Goal: Information Seeking & Learning: Learn about a topic

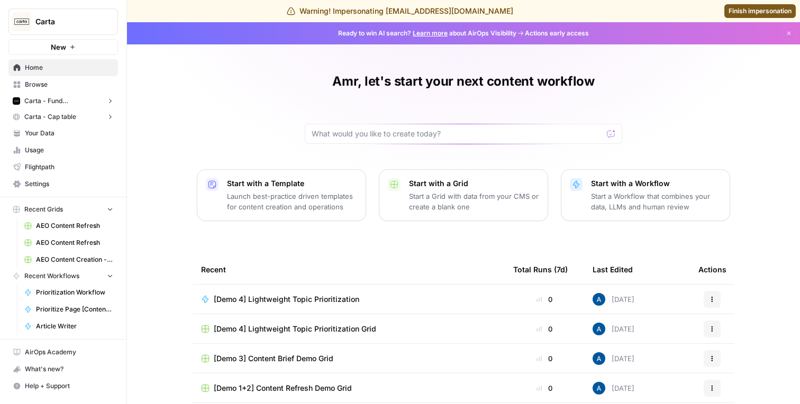
click at [59, 97] on span "Carta - Fund Administration" at bounding box center [63, 101] width 78 height 10
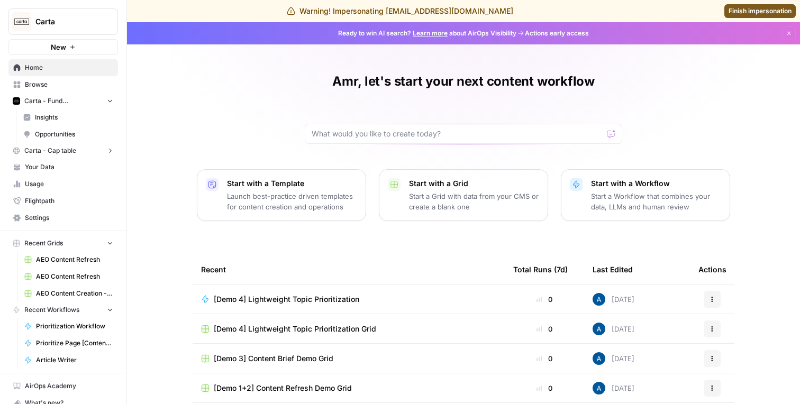
click at [66, 119] on span "Insights" at bounding box center [74, 118] width 78 height 10
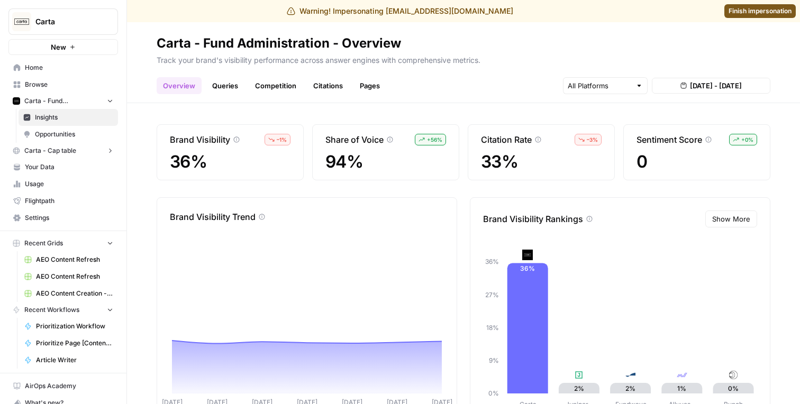
click at [219, 76] on div "Overview Queries Competition Citations Pages Aug 13, 2025 - Aug 19, 2025" at bounding box center [464, 81] width 614 height 25
click at [223, 81] on link "Queries" at bounding box center [225, 85] width 39 height 17
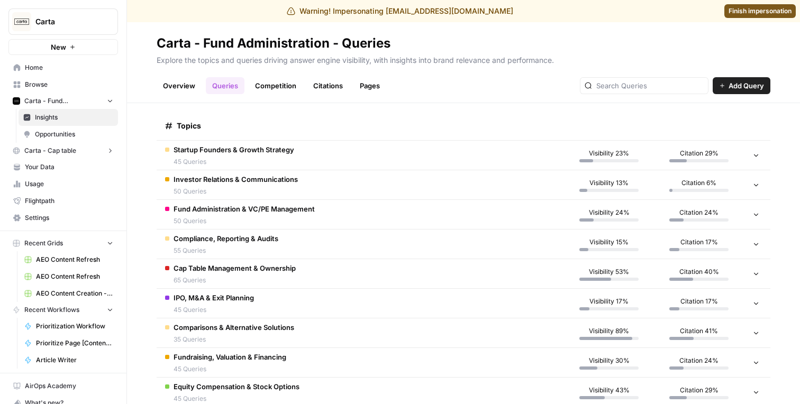
scroll to position [178, 0]
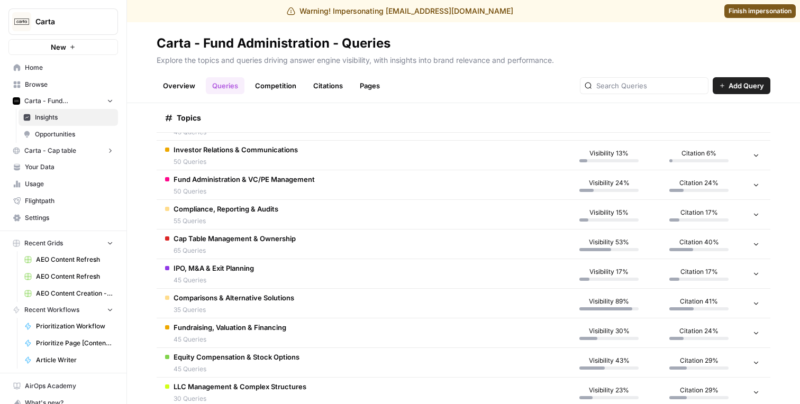
click at [264, 297] on span "Comparisons & Alternative Solutions" at bounding box center [234, 298] width 121 height 11
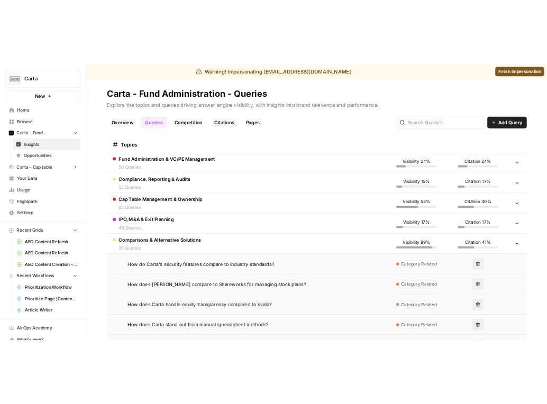
scroll to position [247, 0]
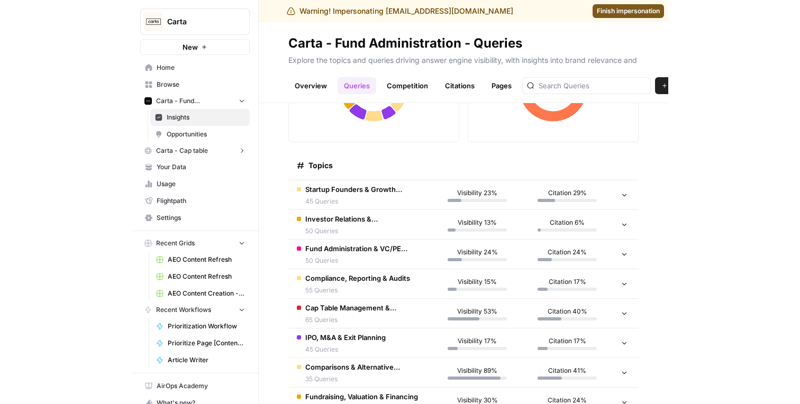
scroll to position [109, 0]
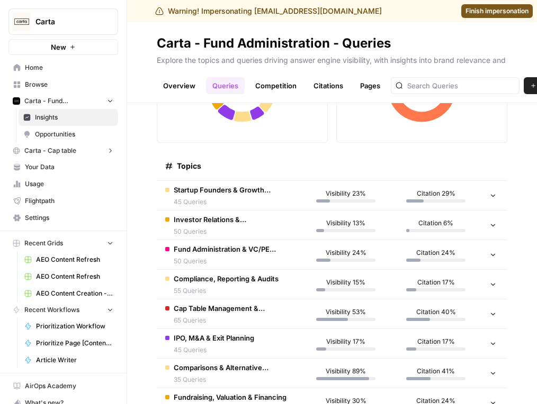
click at [377, 196] on div "Visibility 23%" at bounding box center [345, 196] width 73 height 14
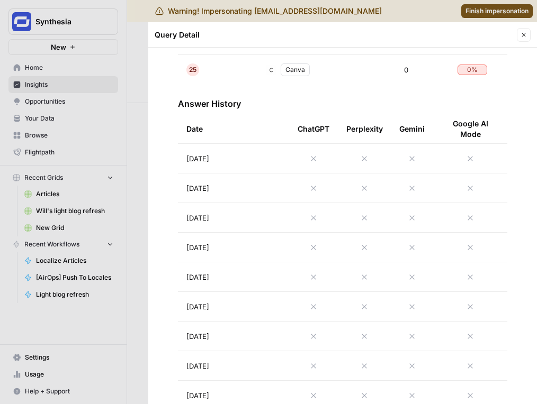
scroll to position [966, 0]
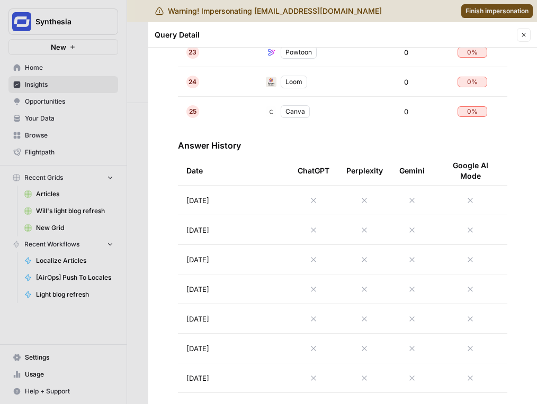
click at [256, 192] on td "[DATE]" at bounding box center [233, 200] width 111 height 29
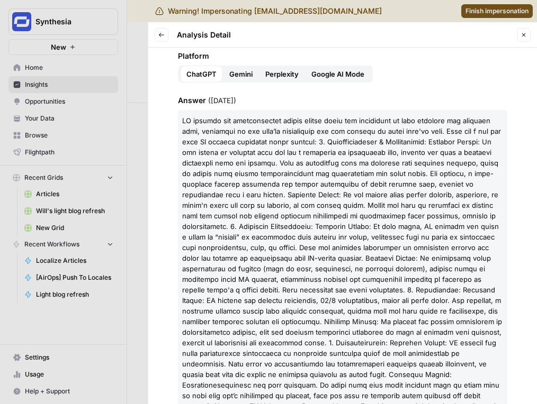
click at [163, 33] on icon "button" at bounding box center [161, 35] width 6 height 6
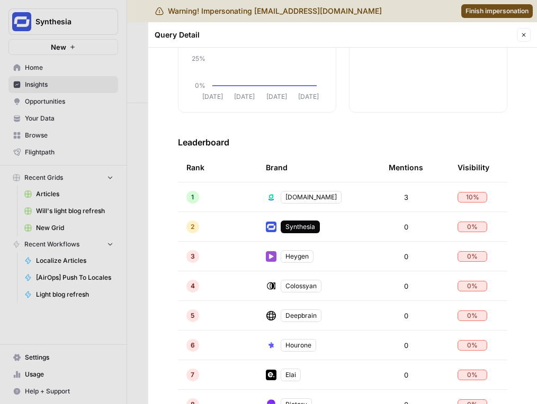
scroll to position [167, 0]
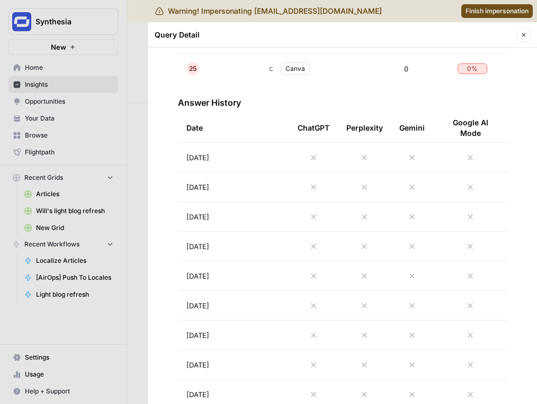
click at [296, 183] on td at bounding box center [313, 187] width 49 height 29
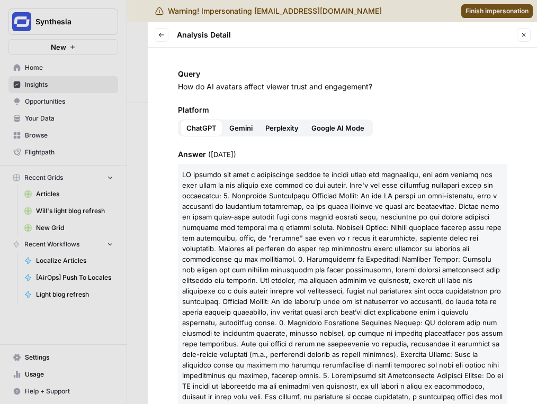
click at [242, 123] on span "Gemini" at bounding box center [240, 128] width 23 height 11
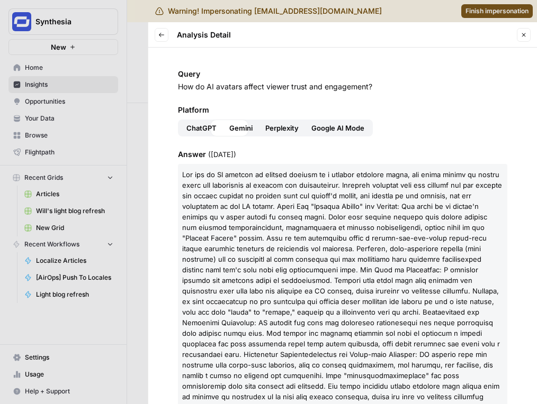
click at [292, 126] on span "Perplexity" at bounding box center [281, 128] width 33 height 11
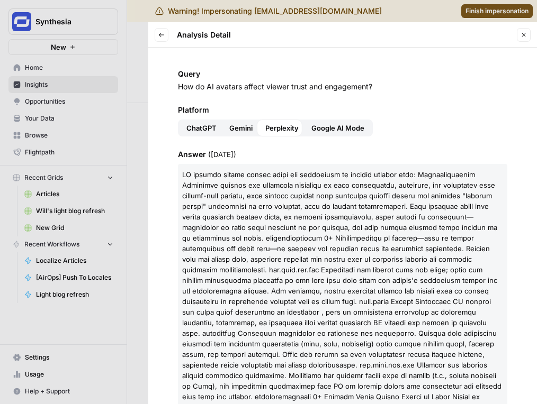
click at [336, 127] on span "Google AI Mode" at bounding box center [337, 128] width 53 height 11
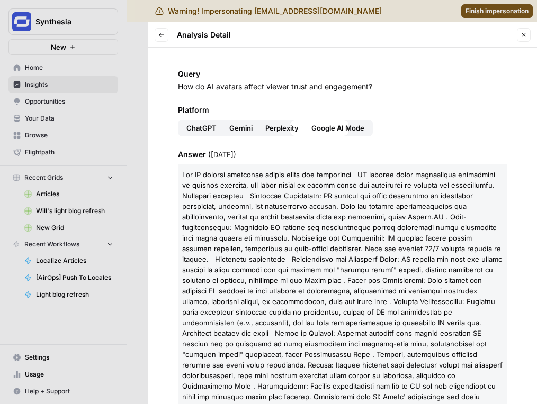
click at [246, 127] on span "Gemini" at bounding box center [240, 128] width 23 height 11
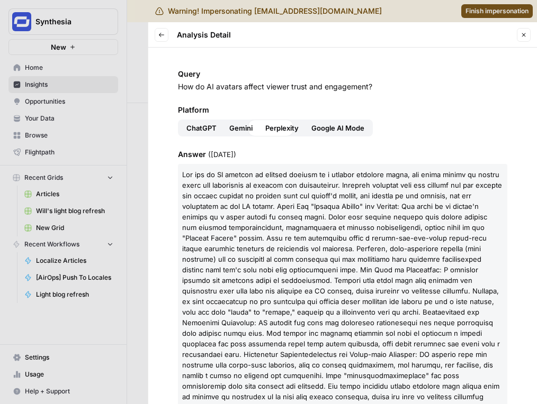
click at [209, 127] on span "ChatGPT" at bounding box center [201, 128] width 30 height 11
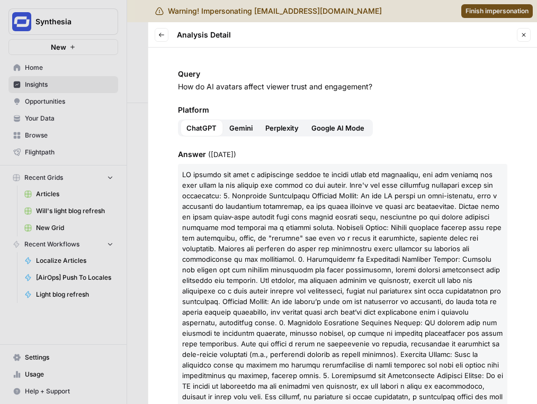
click at [121, 120] on div at bounding box center [268, 202] width 537 height 404
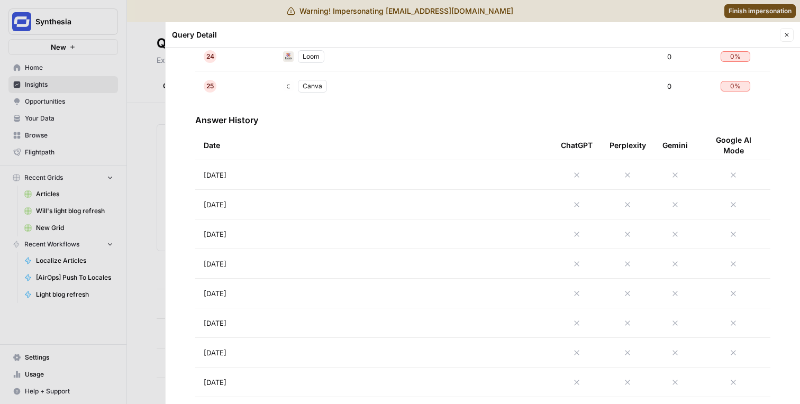
scroll to position [1056, 0]
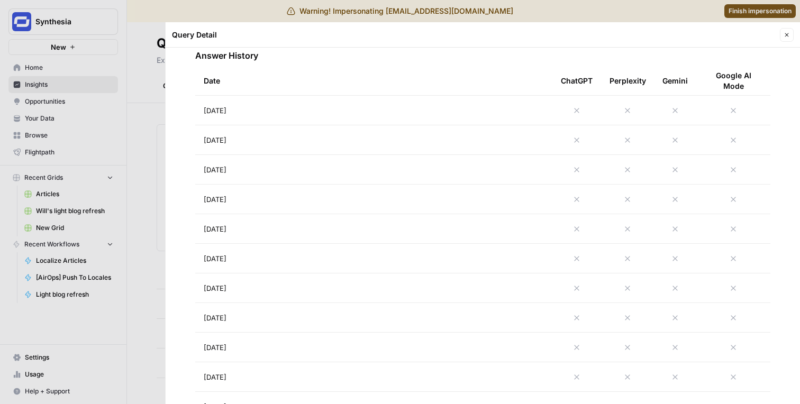
click at [347, 139] on td "[DATE]" at bounding box center [373, 139] width 357 height 29
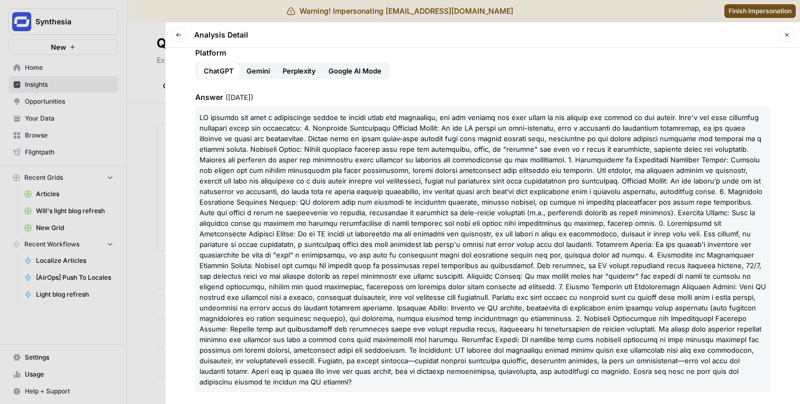
scroll to position [43, 0]
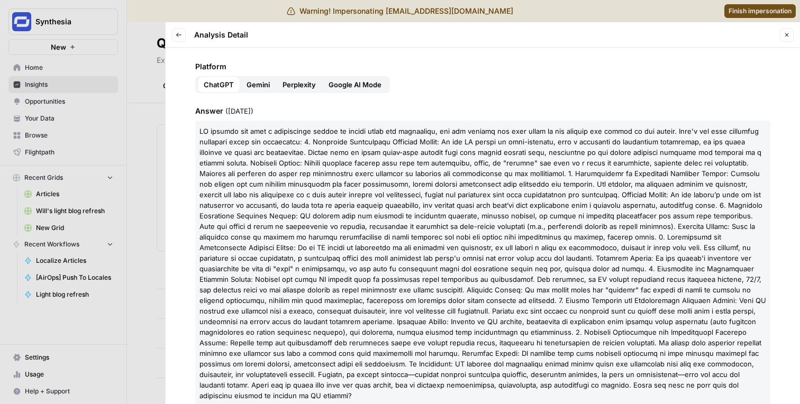
click at [182, 39] on button "Back" at bounding box center [179, 35] width 14 height 14
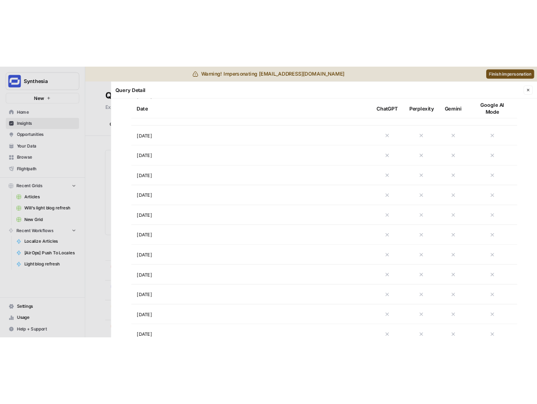
scroll to position [1920, 0]
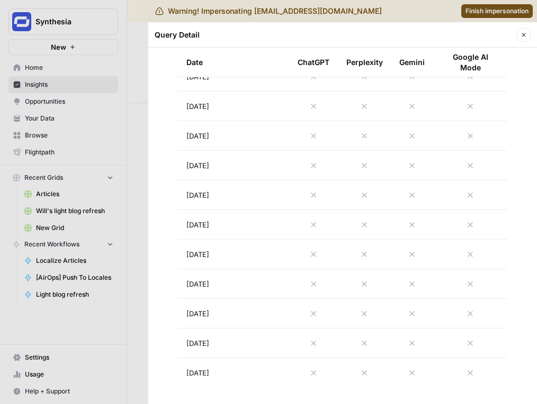
click at [269, 254] on td "Jul 18, 2025" at bounding box center [233, 254] width 111 height 29
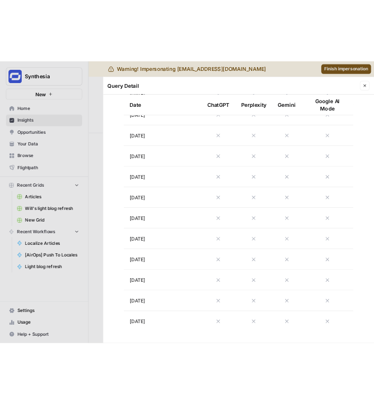
scroll to position [54, 0]
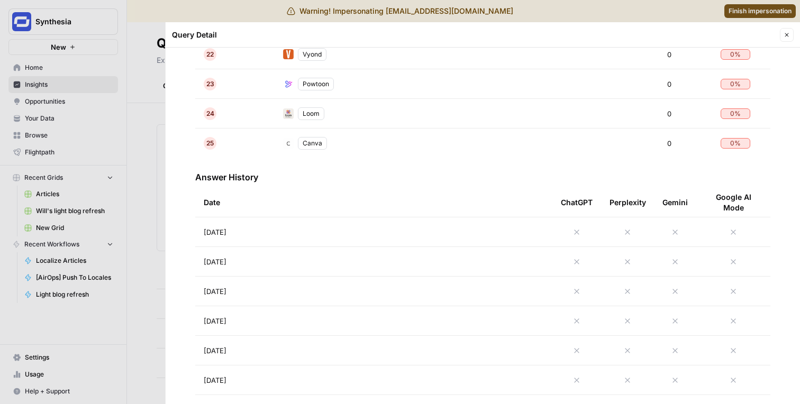
click at [375, 229] on td "[DATE]" at bounding box center [373, 232] width 357 height 29
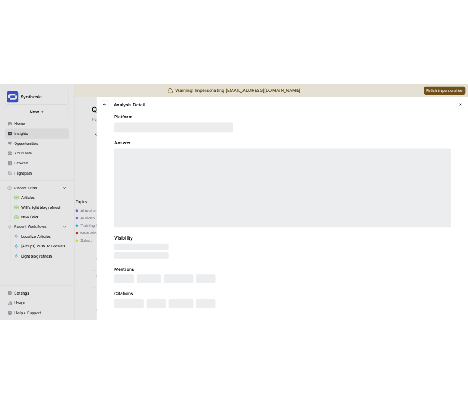
scroll to position [65, 0]
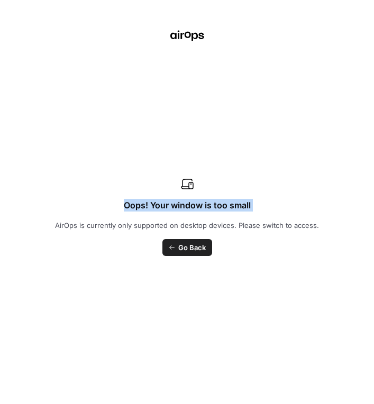
drag, startPoint x: 373, startPoint y: 117, endPoint x: 409, endPoint y: 117, distance: 35.5
click at [374, 117] on html "Warning! Impersonating [EMAIL_ADDRESS][DOMAIN_NAME] Finish impersonation Synthe…" at bounding box center [187, 202] width 374 height 404
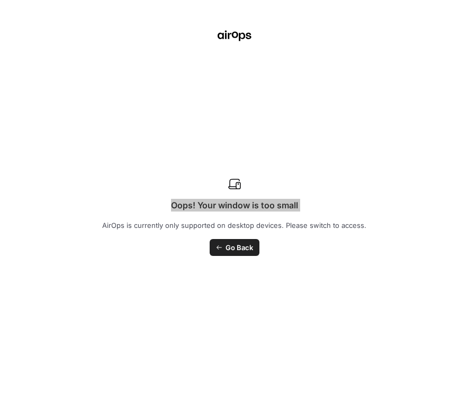
scroll to position [54, 0]
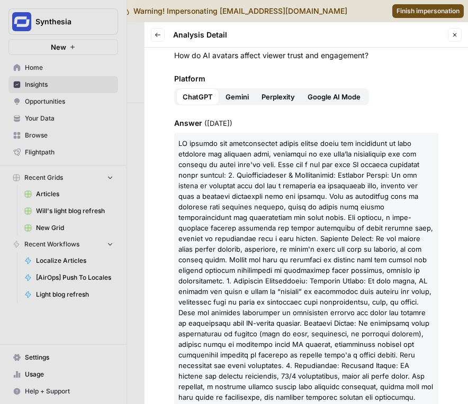
scroll to position [32, 0]
